Goal: Task Accomplishment & Management: Manage account settings

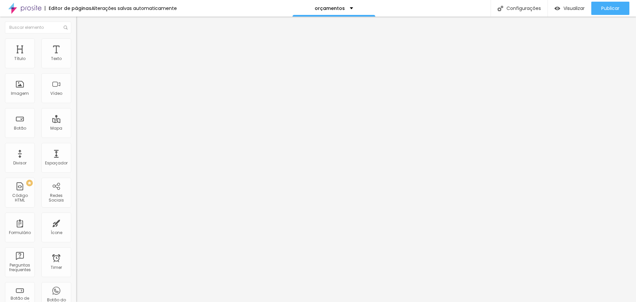
click at [76, 99] on div at bounding box center [114, 83] width 76 height 51
click at [580, 6] on span "Visualizar" at bounding box center [573, 8] width 21 height 5
click at [606, 8] on span "Publicar" at bounding box center [610, 8] width 18 height 5
click at [76, 91] on div at bounding box center [114, 83] width 76 height 51
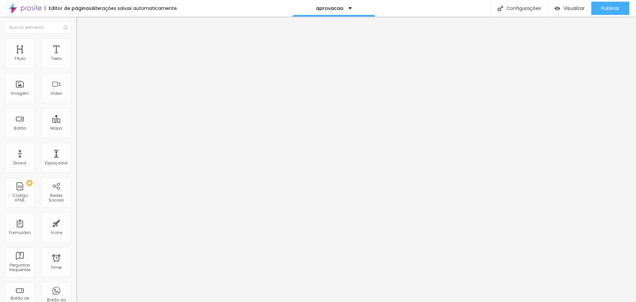
scroll to position [6284, 0]
click at [613, 9] on span "Publicar" at bounding box center [610, 8] width 18 height 5
click at [559, 8] on img "button" at bounding box center [558, 9] width 6 height 6
